Goal: Task Accomplishment & Management: Manage account settings

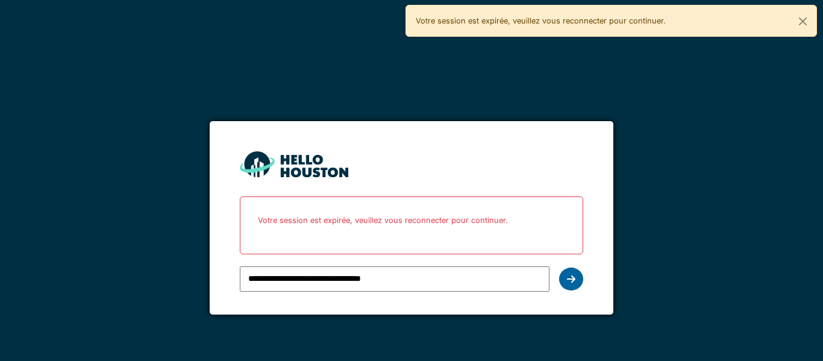
click at [569, 278] on icon at bounding box center [571, 279] width 8 height 10
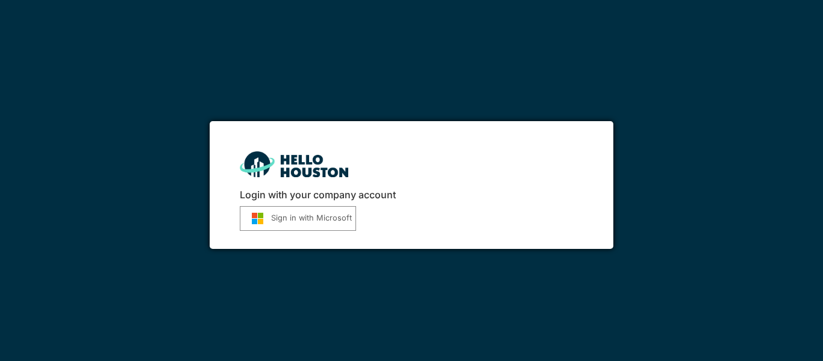
click at [284, 220] on button "Sign in with Microsoft" at bounding box center [298, 218] width 116 height 25
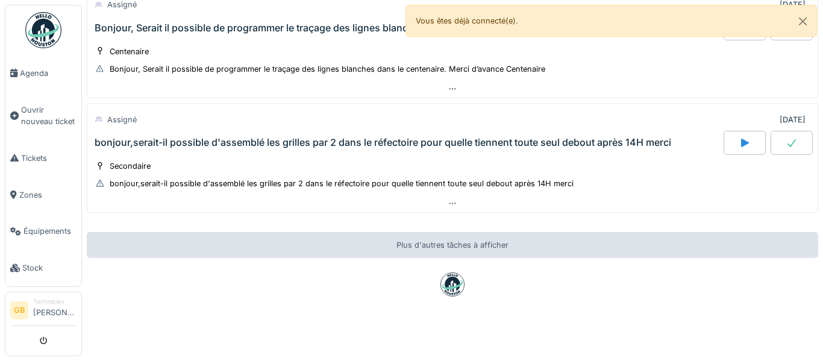
scroll to position [217, 0]
click at [803, 22] on button "Close" at bounding box center [802, 21] width 27 height 32
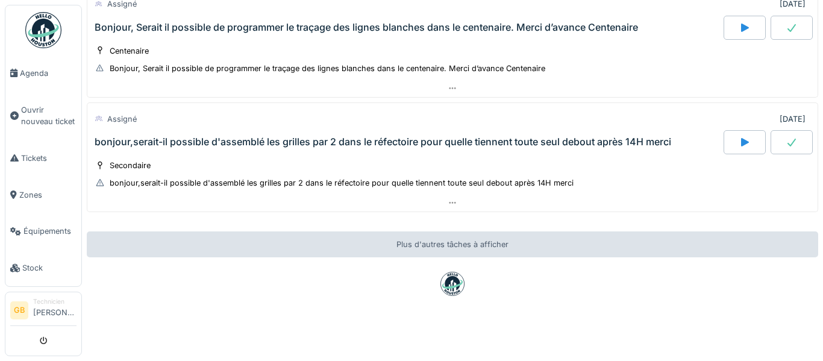
click at [822, 87] on div "[DATE] Par jour En retard 15 Assigné [DATE] Pourraient-on disposer d’un project…" at bounding box center [452, 180] width 741 height 361
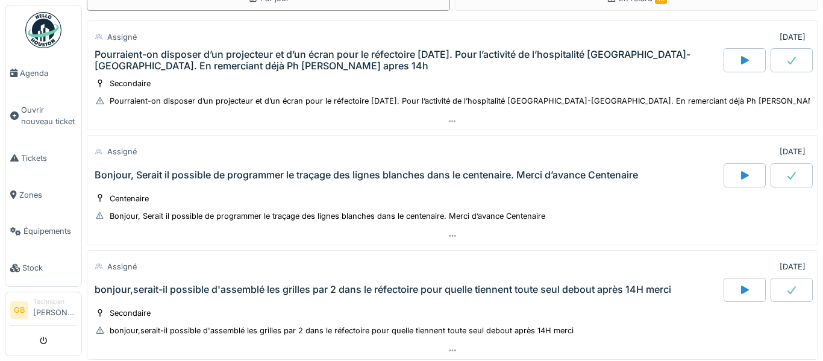
scroll to position [0, 0]
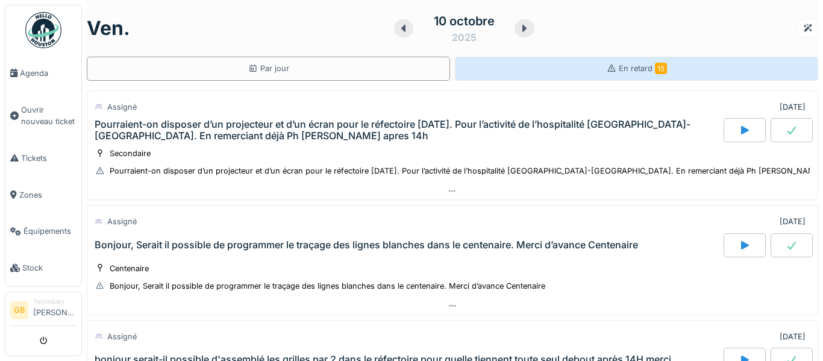
click at [630, 73] on span "En retard 15" at bounding box center [643, 68] width 48 height 9
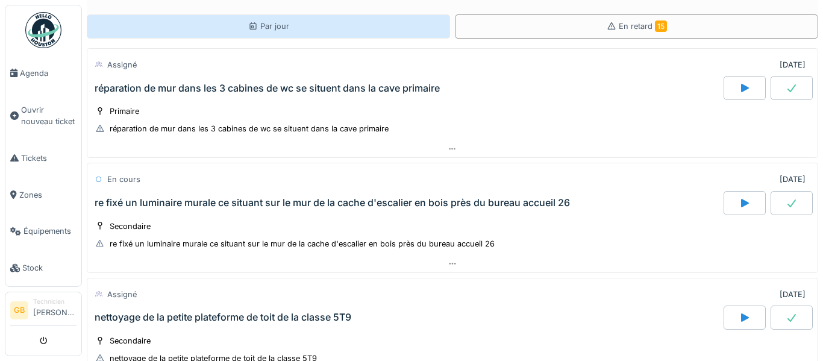
click at [410, 28] on div "Par jour" at bounding box center [268, 26] width 363 height 24
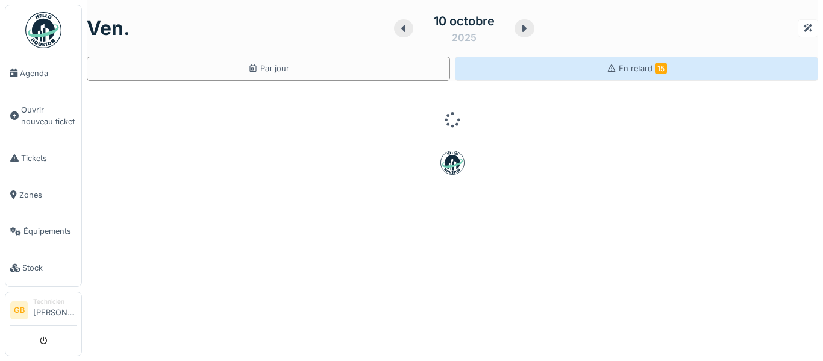
click at [588, 63] on div "En retard 15" at bounding box center [636, 69] width 363 height 24
